Goal: Task Accomplishment & Management: Manage account settings

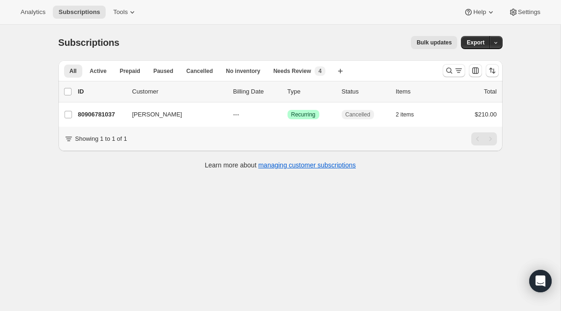
click at [457, 80] on div "All Active Prepaid Paused Cancelled No inventory Needs Review More views All Ac…" at bounding box center [280, 70] width 444 height 21
click at [457, 76] on button "Search and filter results" at bounding box center [454, 70] width 22 height 13
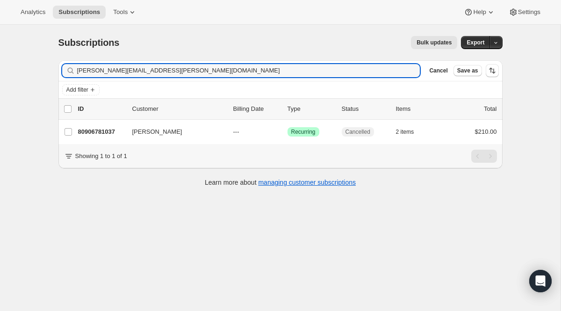
drag, startPoint x: 200, startPoint y: 70, endPoint x: 50, endPoint y: 69, distance: 150.0
click at [50, 69] on div "Subscriptions. This page is ready Subscriptions Bulk updates More actions Bulk …" at bounding box center [280, 111] width 466 height 172
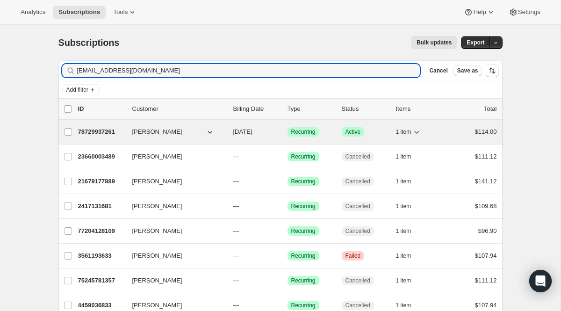
type input "[EMAIL_ADDRESS][DOMAIN_NAME]"
click at [310, 128] on span "Recurring" at bounding box center [303, 131] width 24 height 7
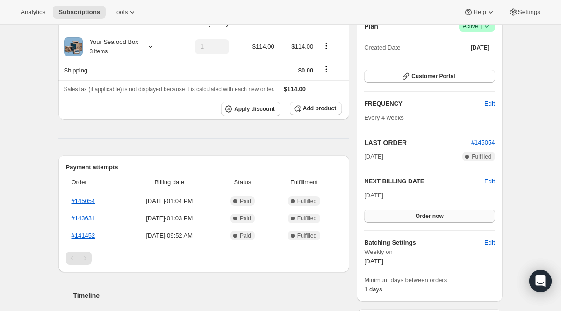
scroll to position [108, 0]
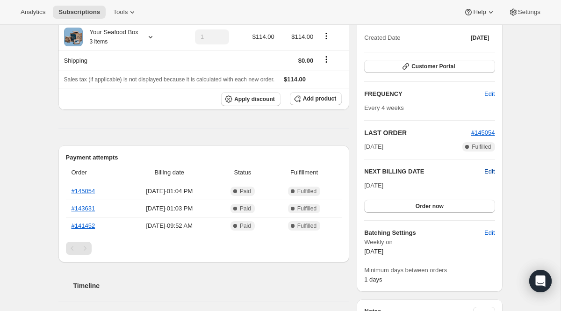
click at [489, 170] on span "Edit" at bounding box center [489, 171] width 10 height 9
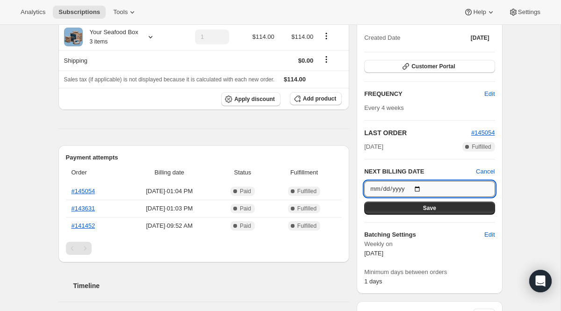
click at [421, 189] on input "[DATE]" at bounding box center [429, 189] width 130 height 16
type input "[DATE]"
click at [413, 206] on button "Save" at bounding box center [429, 207] width 130 height 13
